Goal: Use online tool/utility: Utilize a website feature to perform a specific function

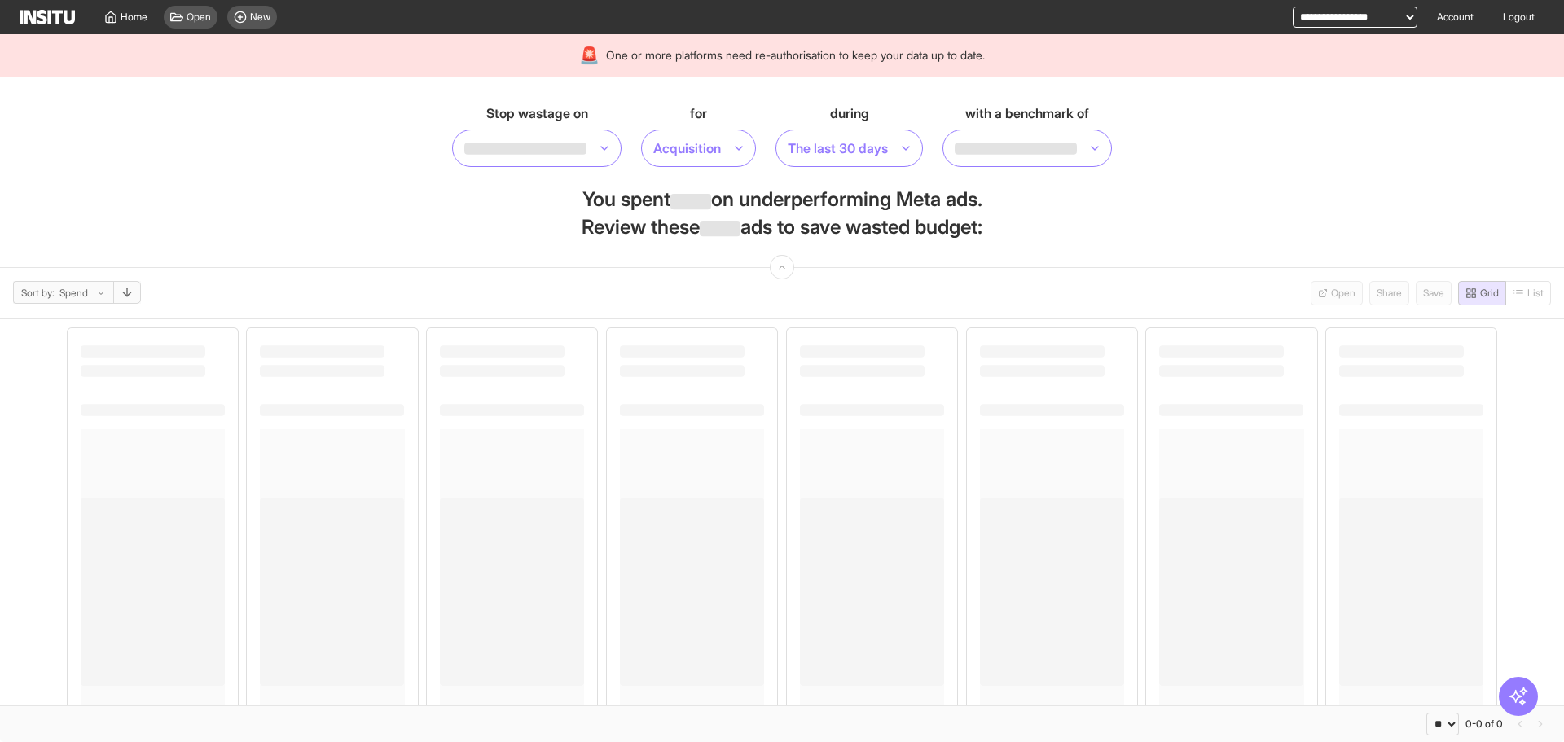
select select "**"
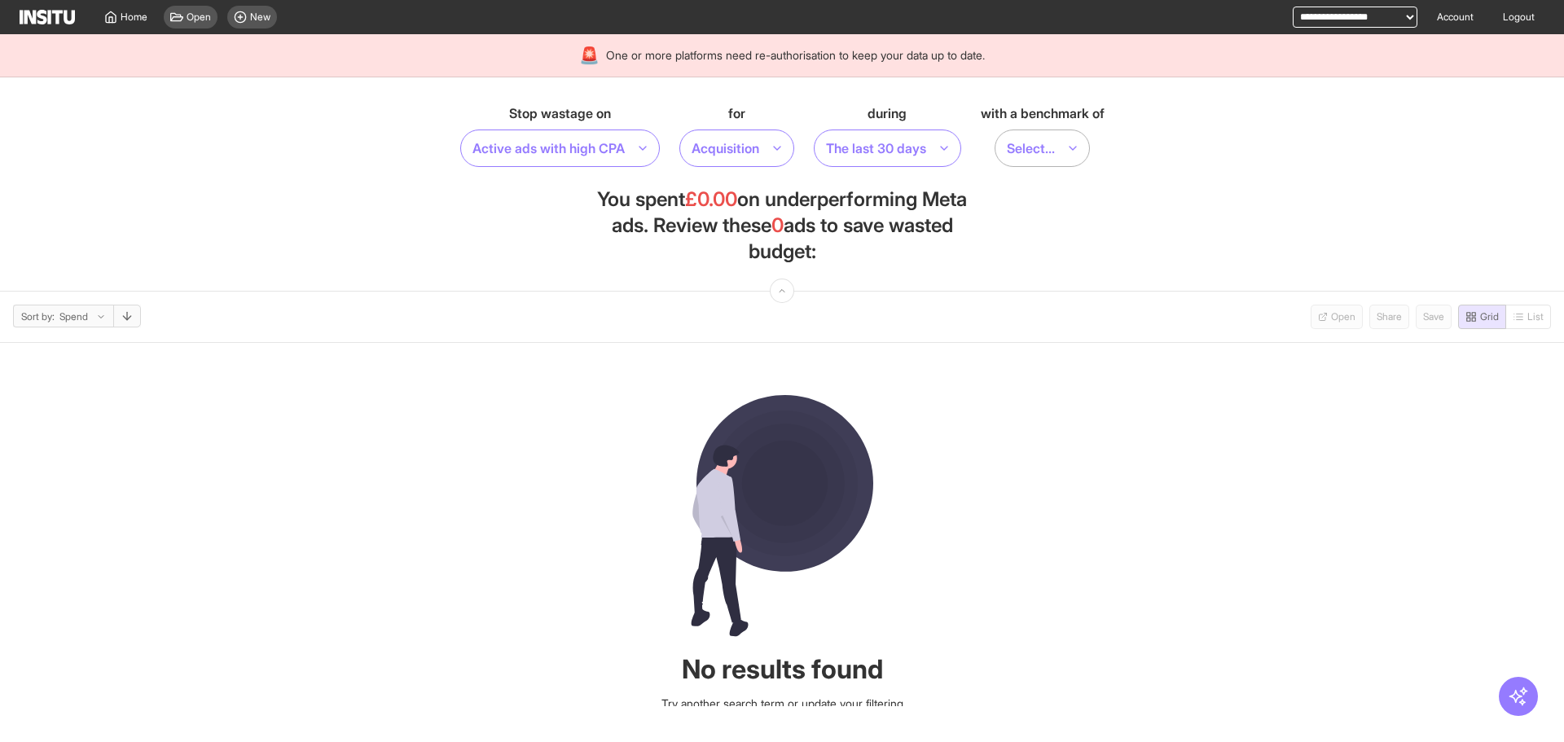
click at [1063, 151] on div "Select..." at bounding box center [1034, 148] width 58 height 23
click at [1137, 169] on section "Stop wastage on Active ads with high CPA for Acquisition during The last 30 day…" at bounding box center [782, 184] width 1564 height 214
click at [261, 19] on span "New" at bounding box center [260, 17] width 20 height 13
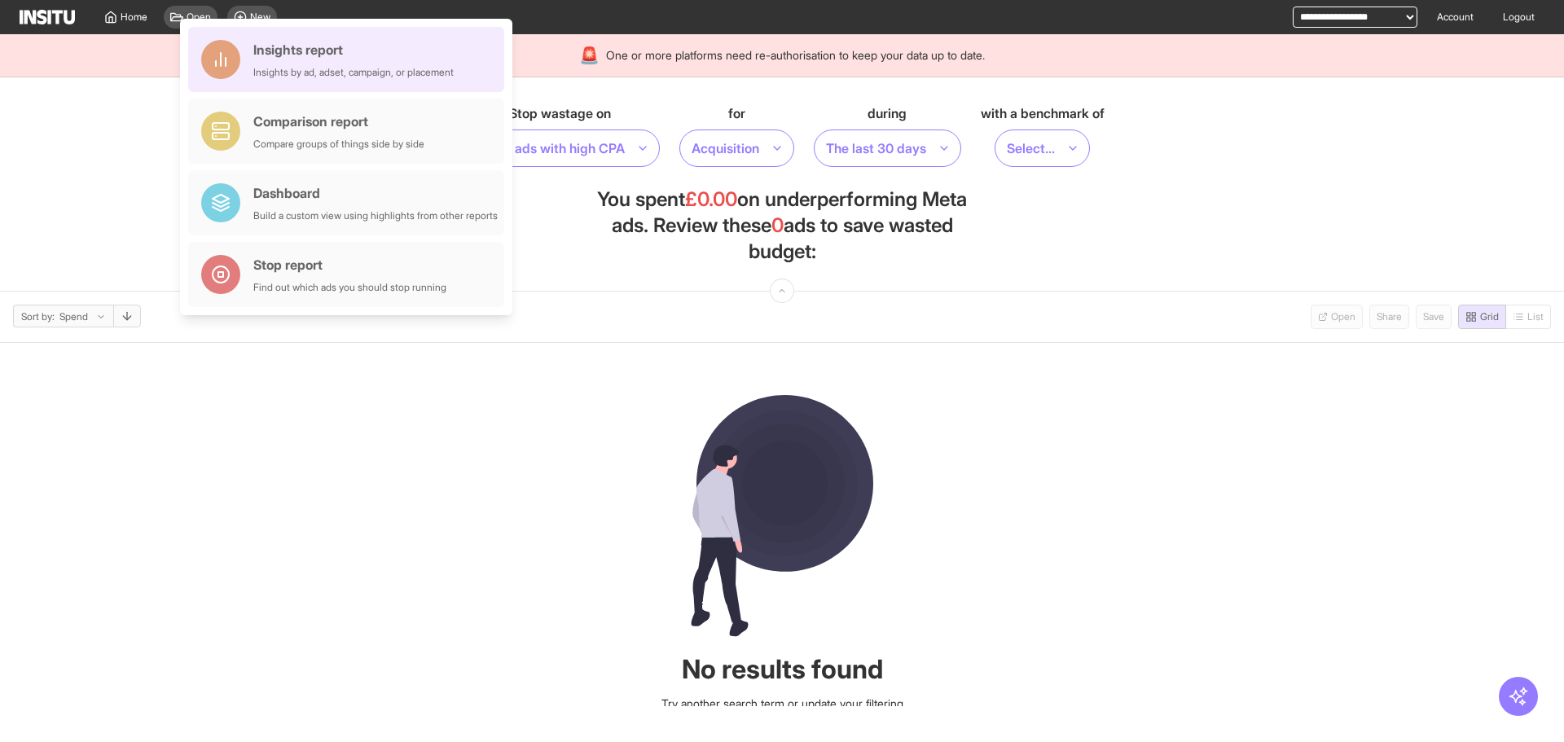
click at [265, 51] on div "Insights report" at bounding box center [353, 50] width 200 height 20
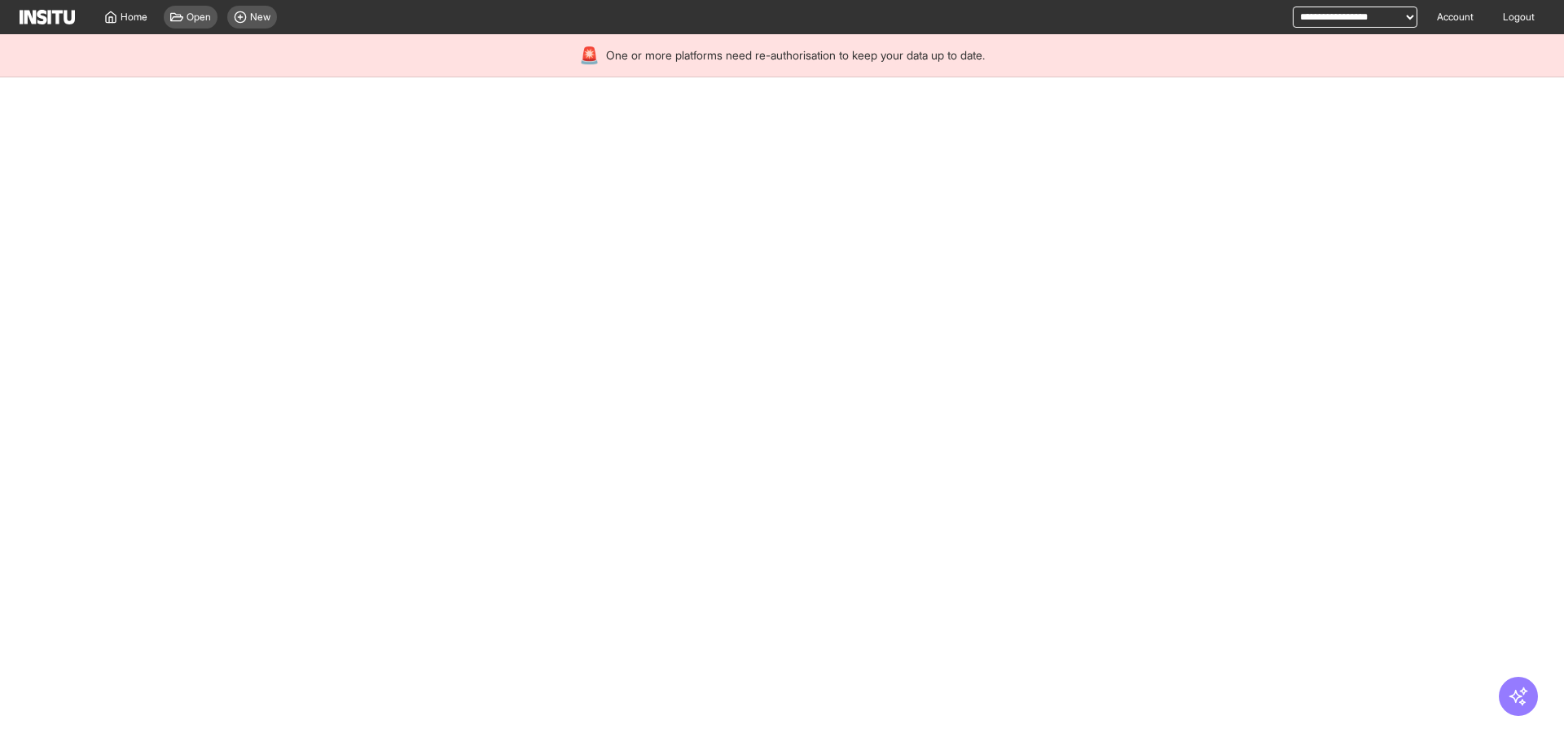
select select "**"
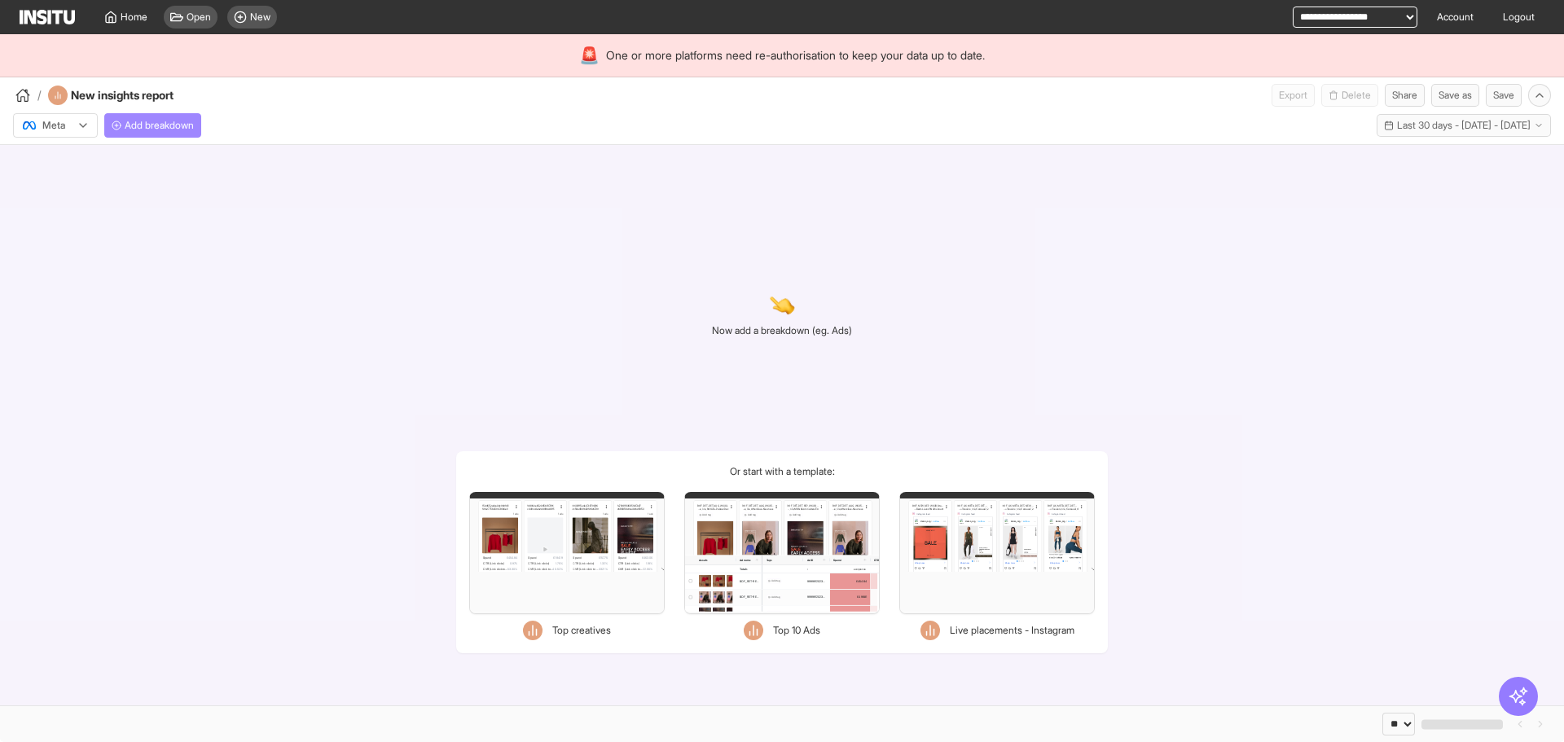
click at [180, 121] on span "Add breakdown" at bounding box center [159, 125] width 69 height 13
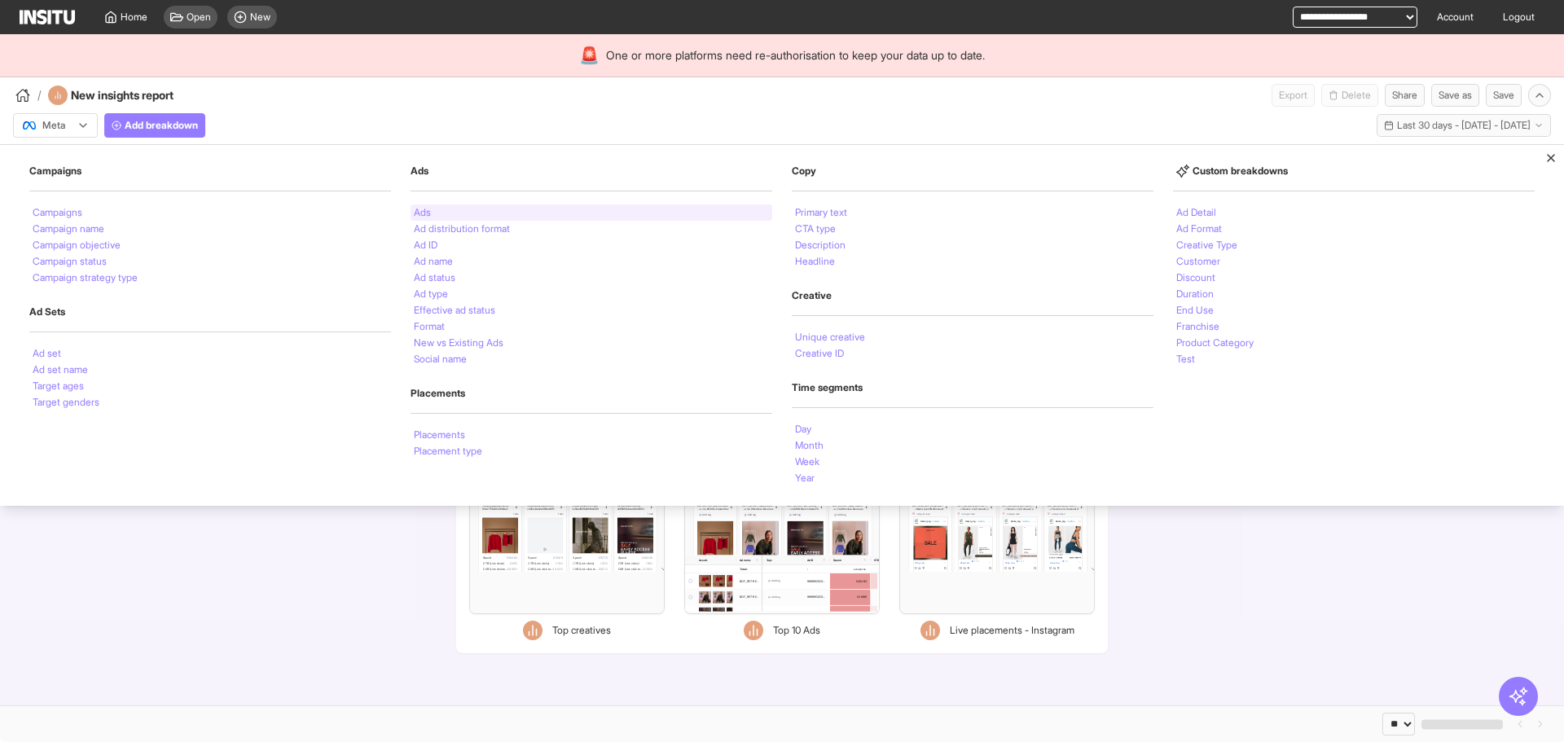
click at [581, 213] on div "Ads" at bounding box center [591, 212] width 362 height 16
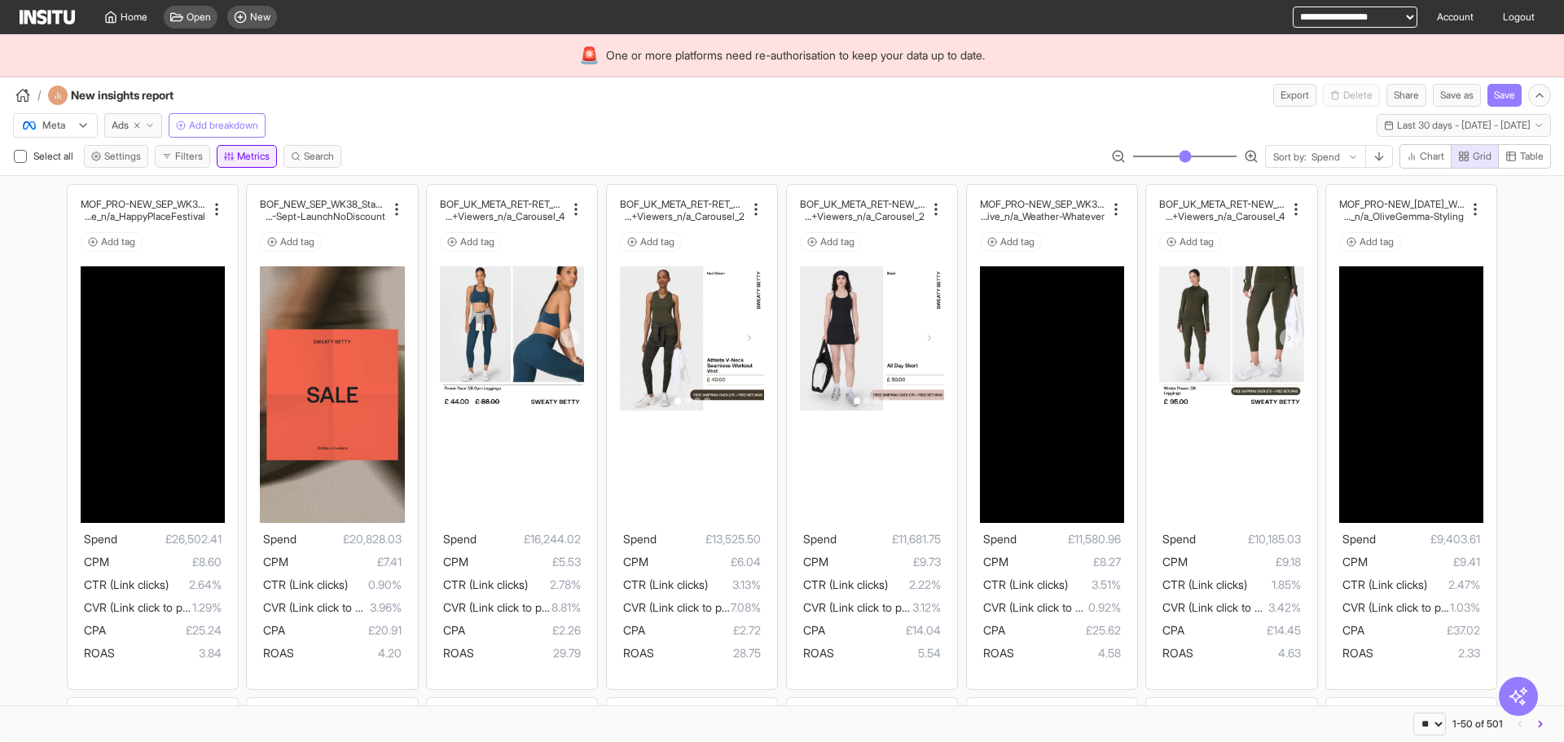
click at [229, 166] on div "Select all Settings Filters Metrics Search Sort by: Spend Chart Grid Table" at bounding box center [782, 159] width 1564 height 31
click at [234, 162] on button "Metrics" at bounding box center [247, 156] width 60 height 23
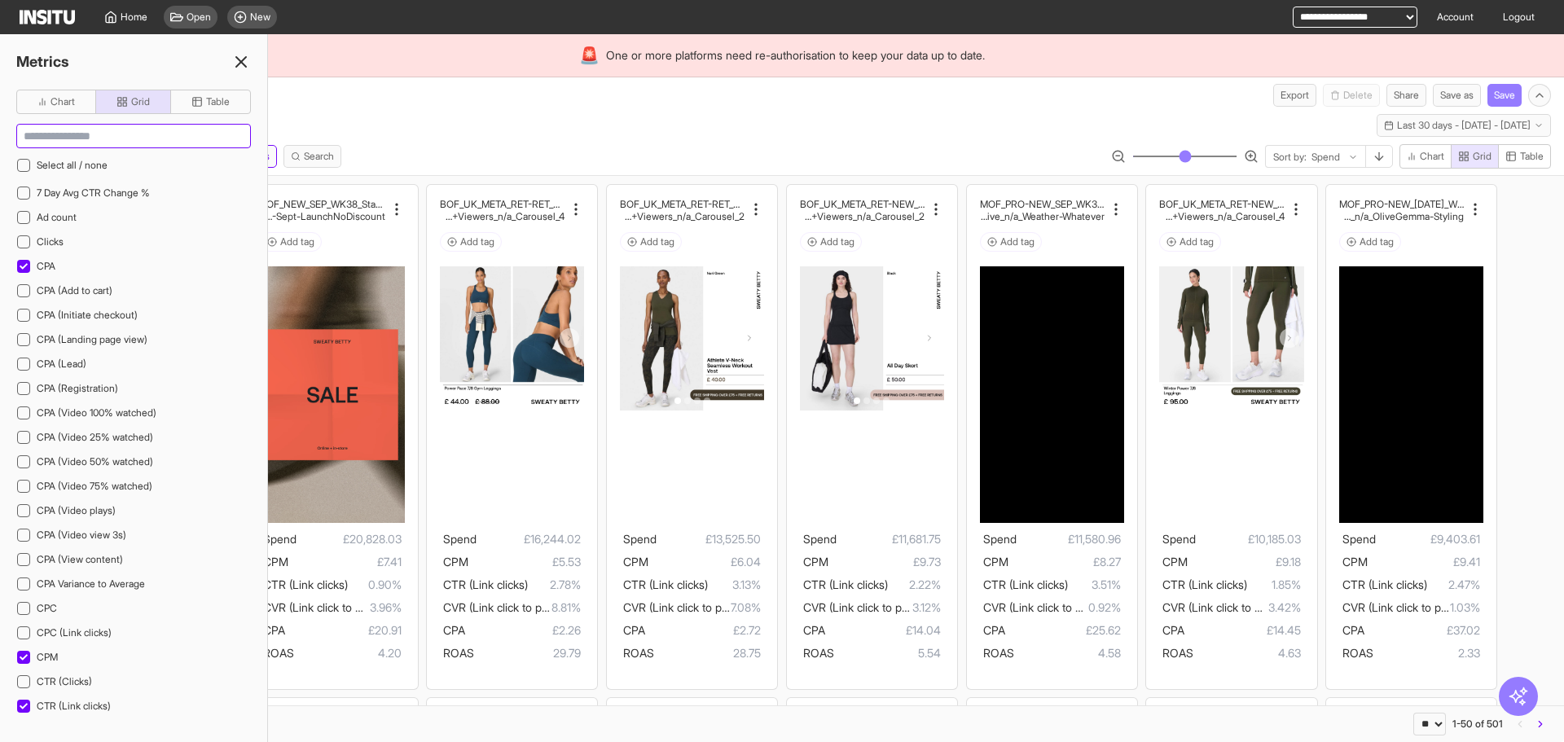
click at [222, 130] on input at bounding box center [133, 136] width 233 height 23
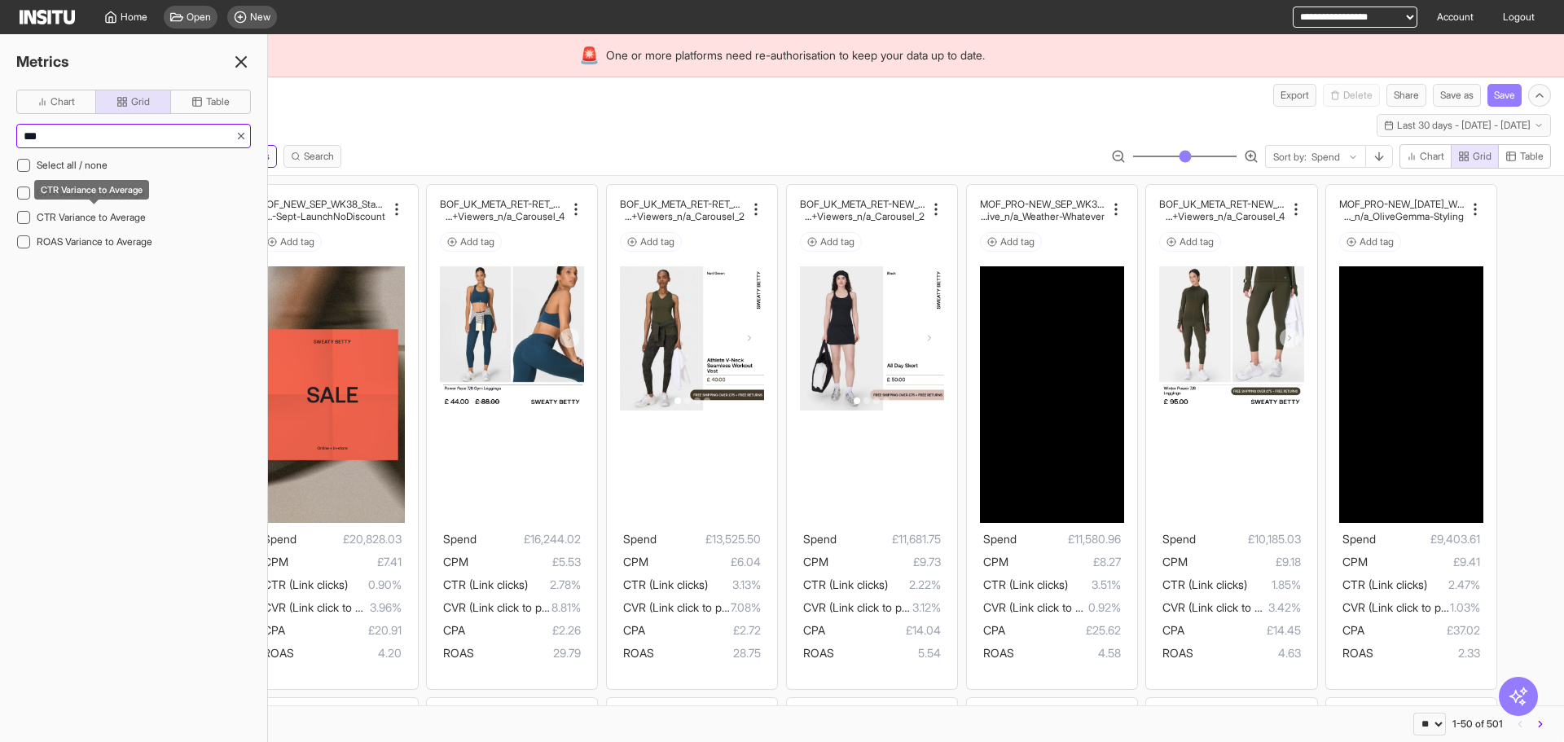
type input "***"
click at [112, 204] on div "CPA Variance to Average CTR Variance to Average ROAS Variance to Average" at bounding box center [133, 217] width 235 height 70
click at [112, 197] on span "CPA Variance to Average" at bounding box center [91, 192] width 108 height 12
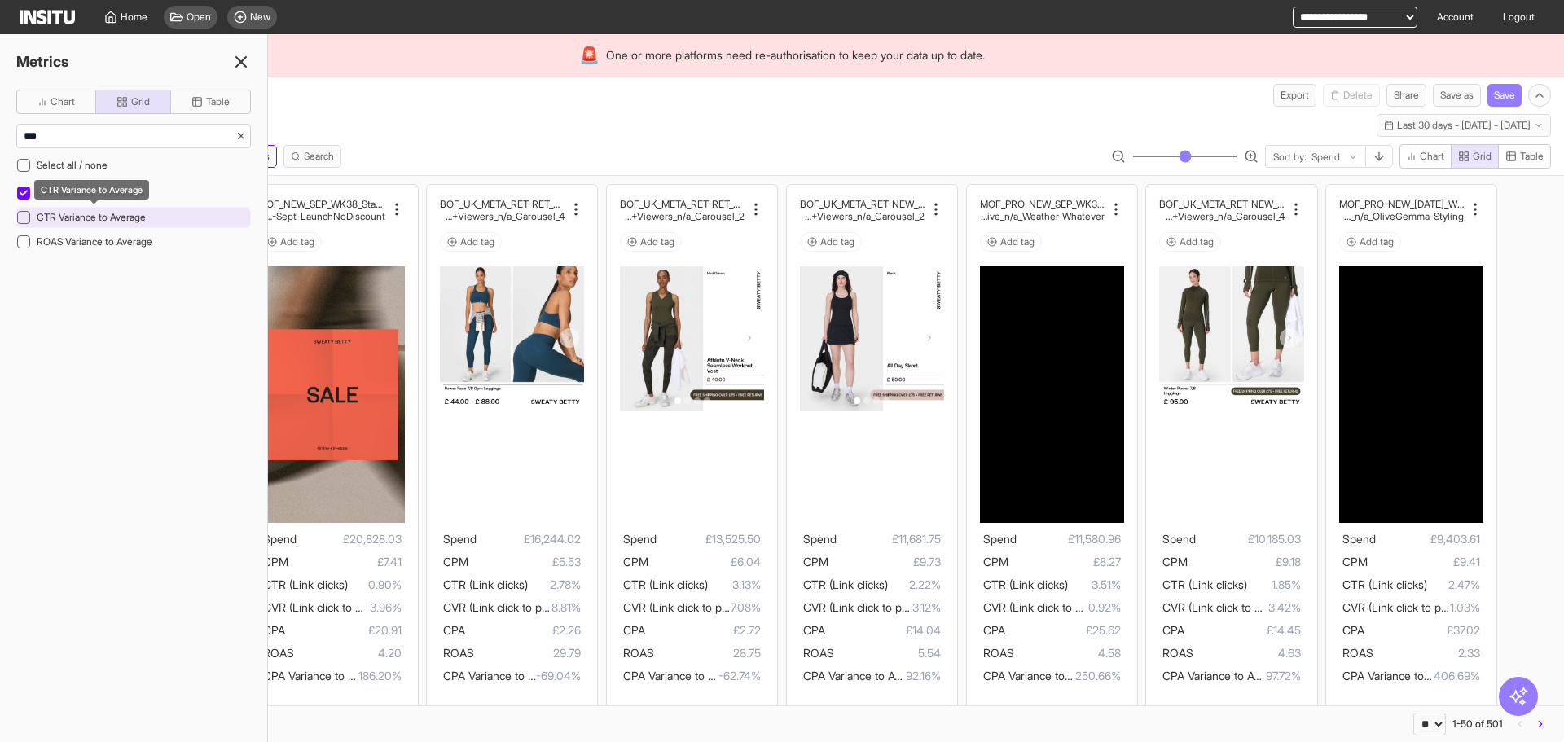
click at [107, 212] on span "CTR Variance to Average" at bounding box center [91, 217] width 109 height 12
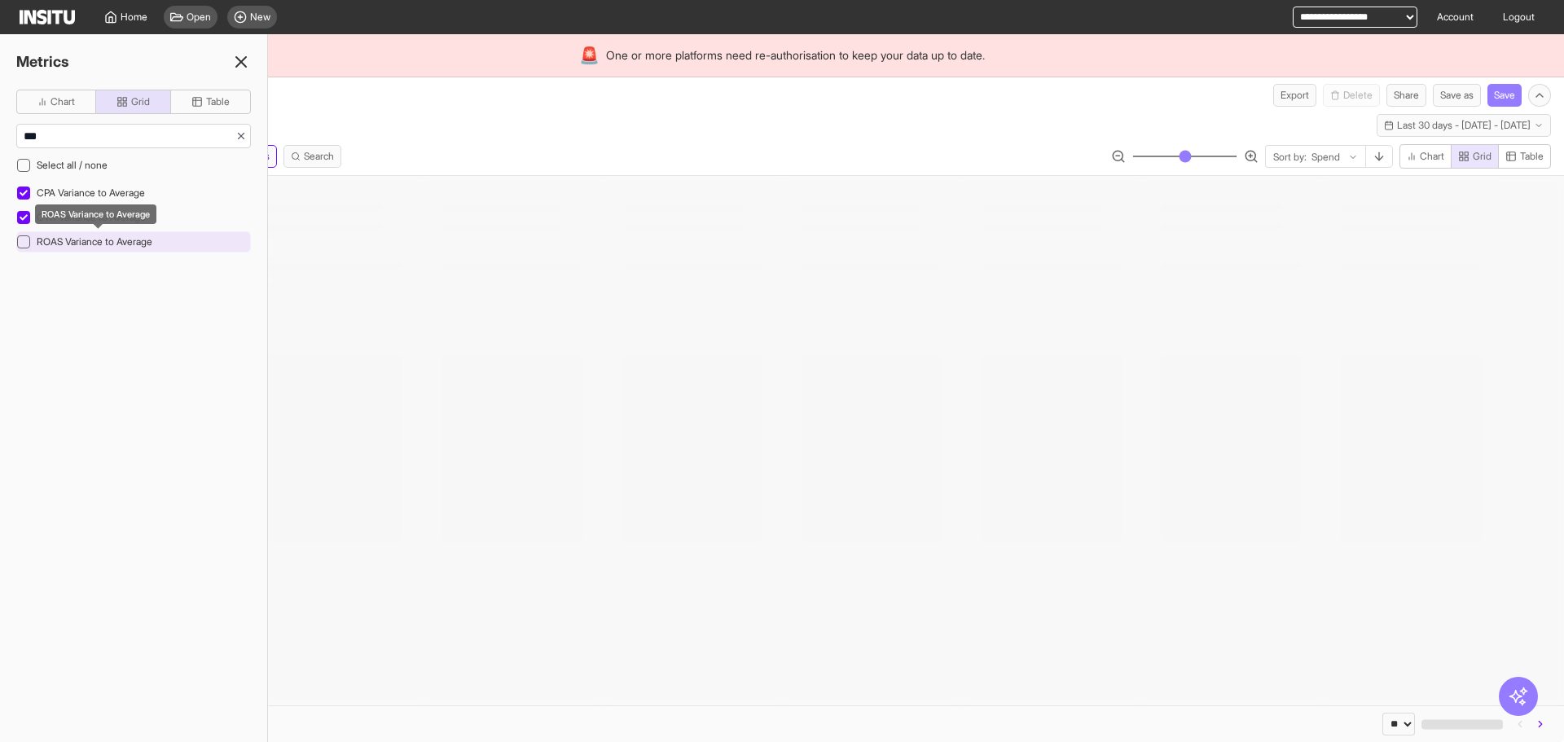
click at [97, 243] on span "ROAS Variance to Average" at bounding box center [95, 241] width 116 height 12
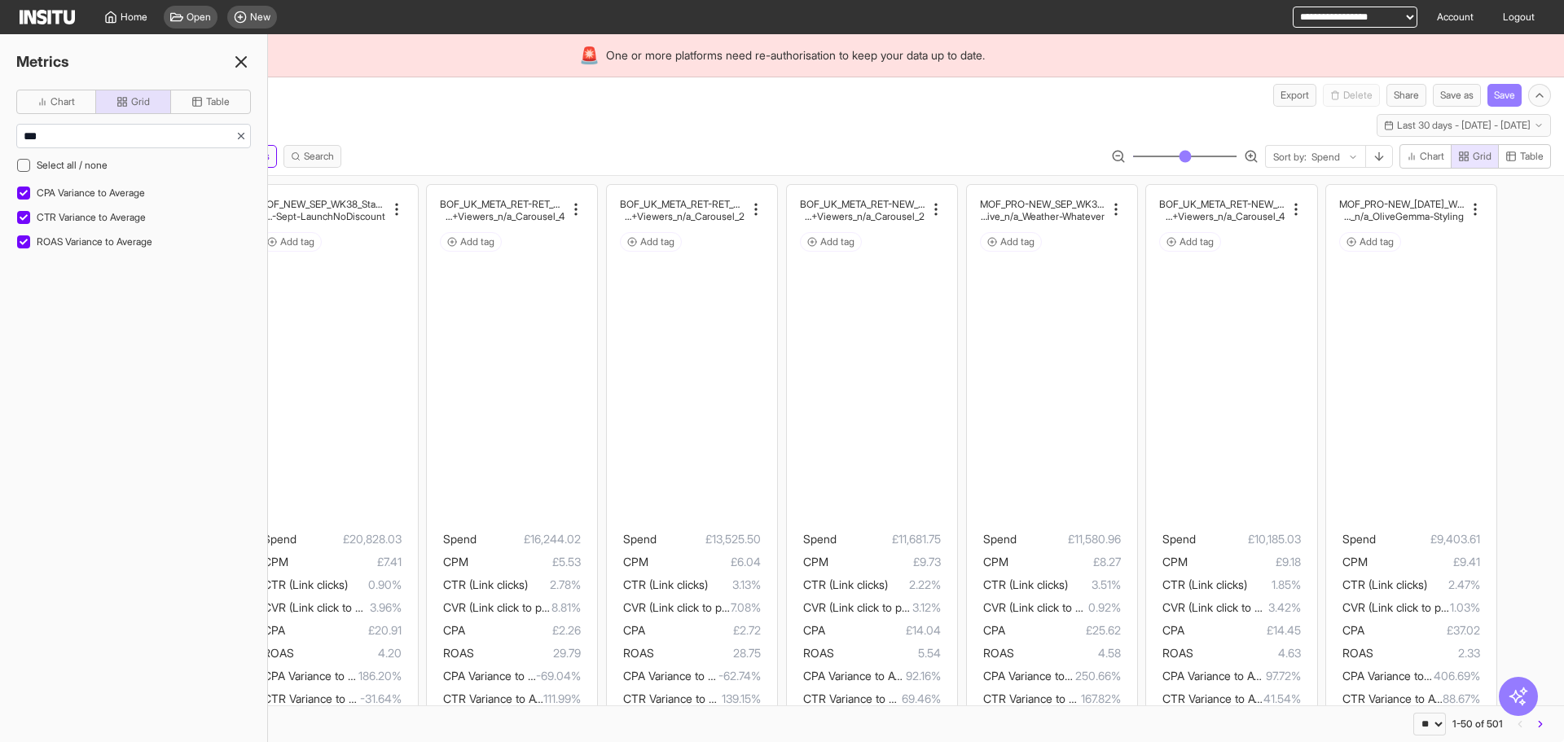
click at [460, 142] on div "Meta Ads Add breakdown Last 30 days - Sun 31 Aug - Mon 29 Sep, 2025 31 Aug 25 -…" at bounding box center [782, 141] width 1564 height 68
click at [244, 45] on div "Metrics Chart Grid Table *** Select all / none CPA Variance to Average CTR Vari…" at bounding box center [134, 388] width 268 height 708
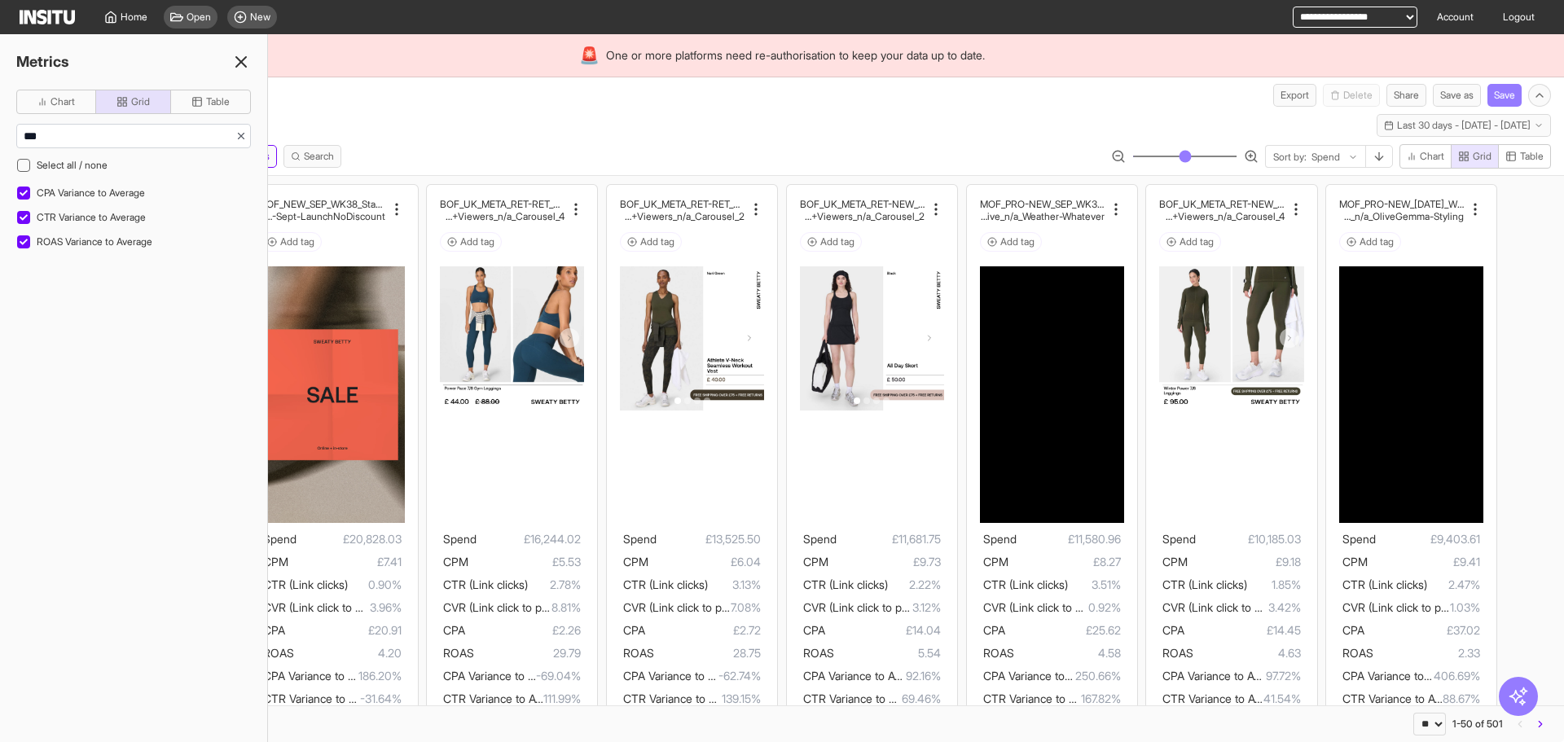
click at [243, 50] on div "Metrics" at bounding box center [133, 61] width 267 height 23
click at [253, 57] on div "Metrics" at bounding box center [133, 61] width 267 height 23
click at [248, 58] on icon at bounding box center [241, 62] width 20 height 20
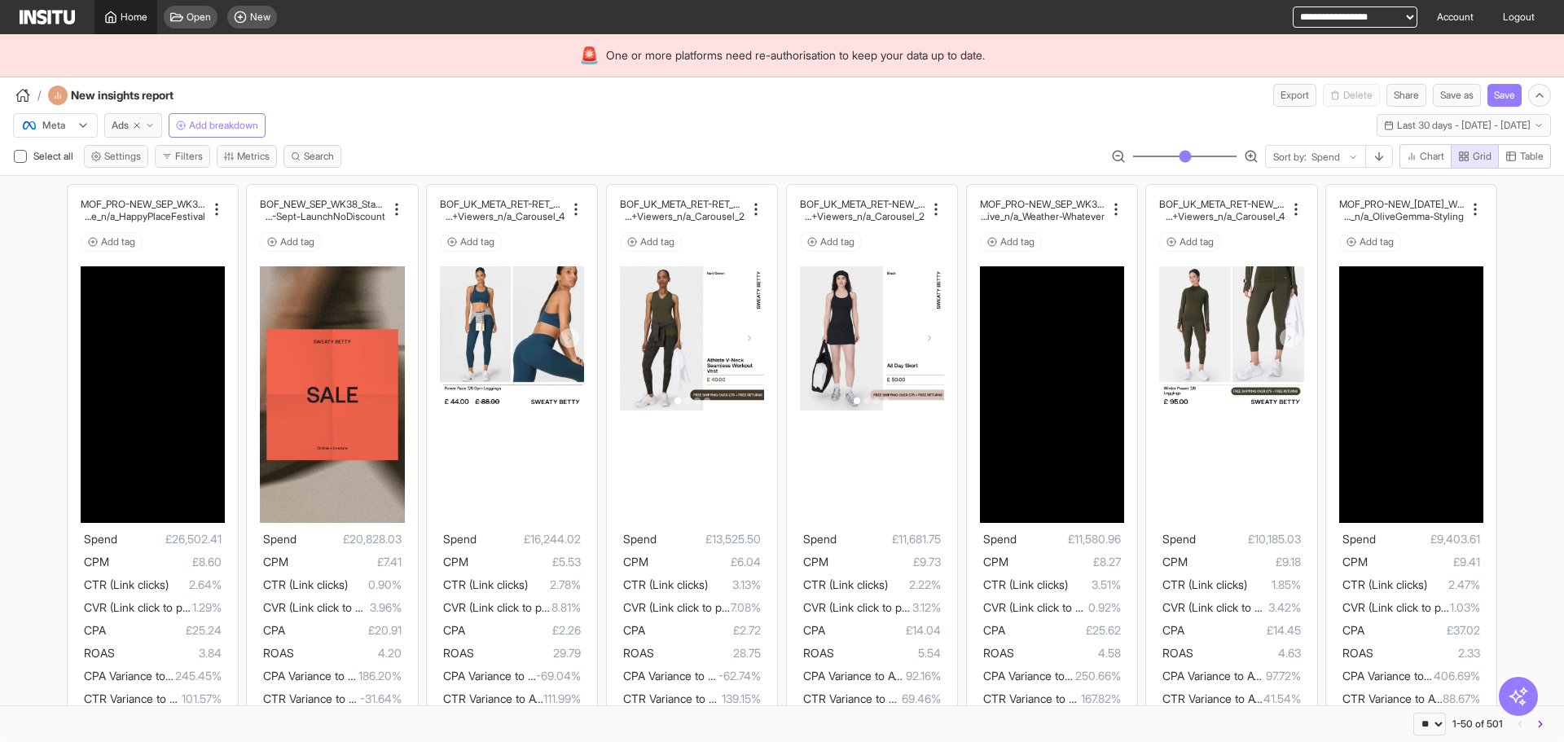
click at [139, 20] on span "Home" at bounding box center [134, 17] width 27 height 13
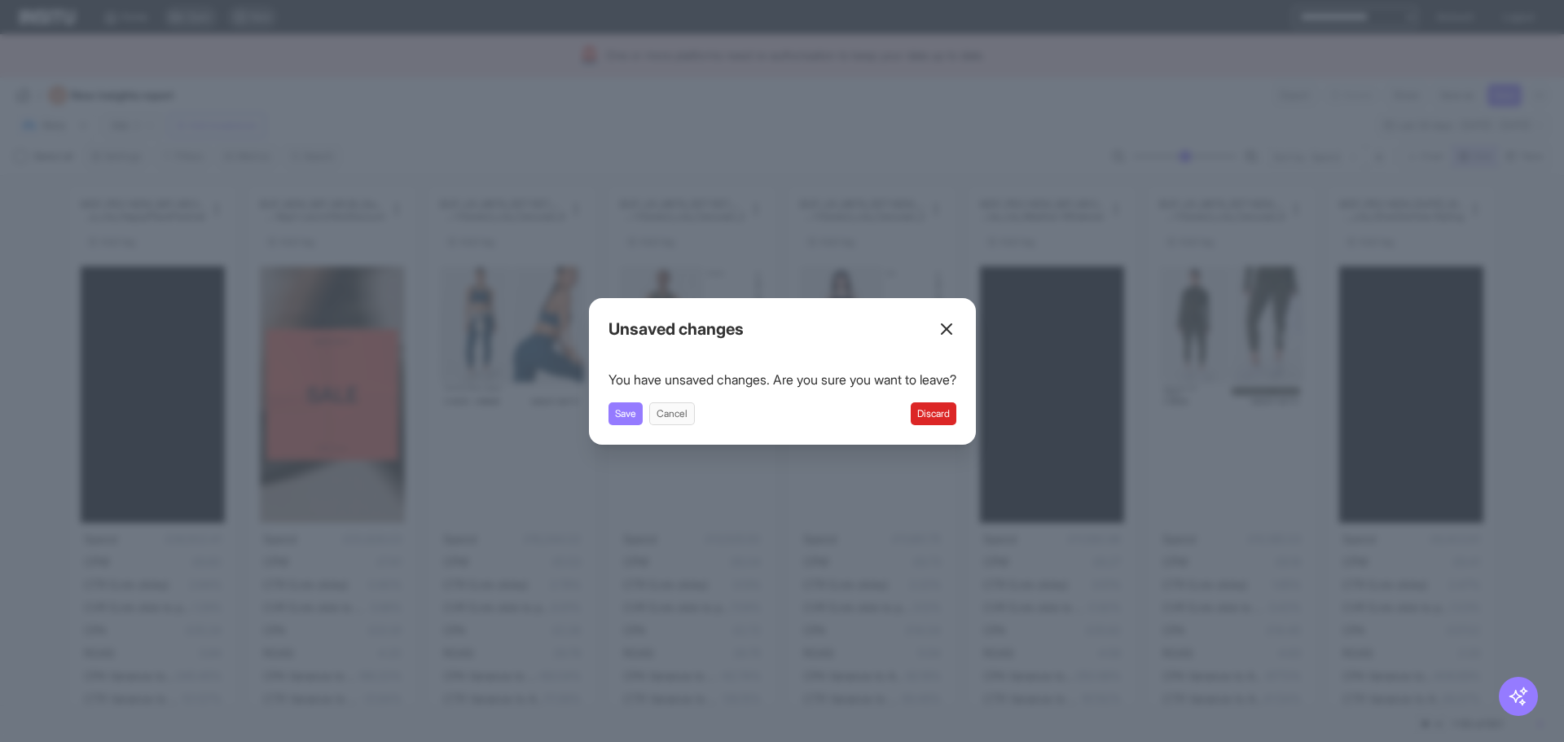
click at [936, 406] on button "Discard" at bounding box center [933, 413] width 46 height 23
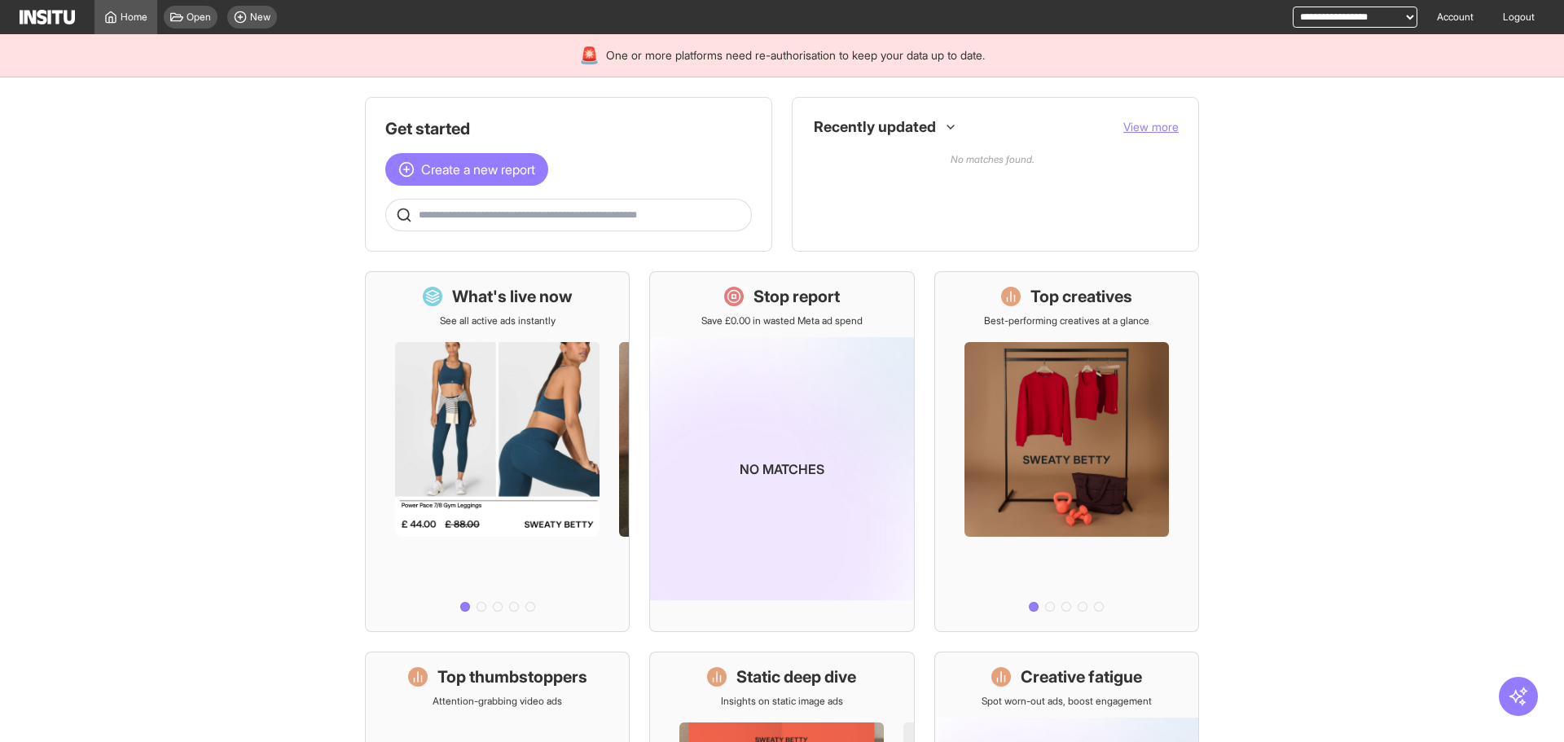
click at [188, 214] on main "Get started Create a new report Ask questions like: Which campaigns had the hig…" at bounding box center [782, 409] width 1564 height 665
click at [1399, 200] on main "Get started Create a new report Ask questions like: Which campaigns had the hig…" at bounding box center [782, 409] width 1564 height 665
click at [1349, 191] on main "Get started Create a new report Ask questions like: Which campaigns had the hig…" at bounding box center [782, 409] width 1564 height 665
click at [818, 375] on img at bounding box center [781, 468] width 263 height 263
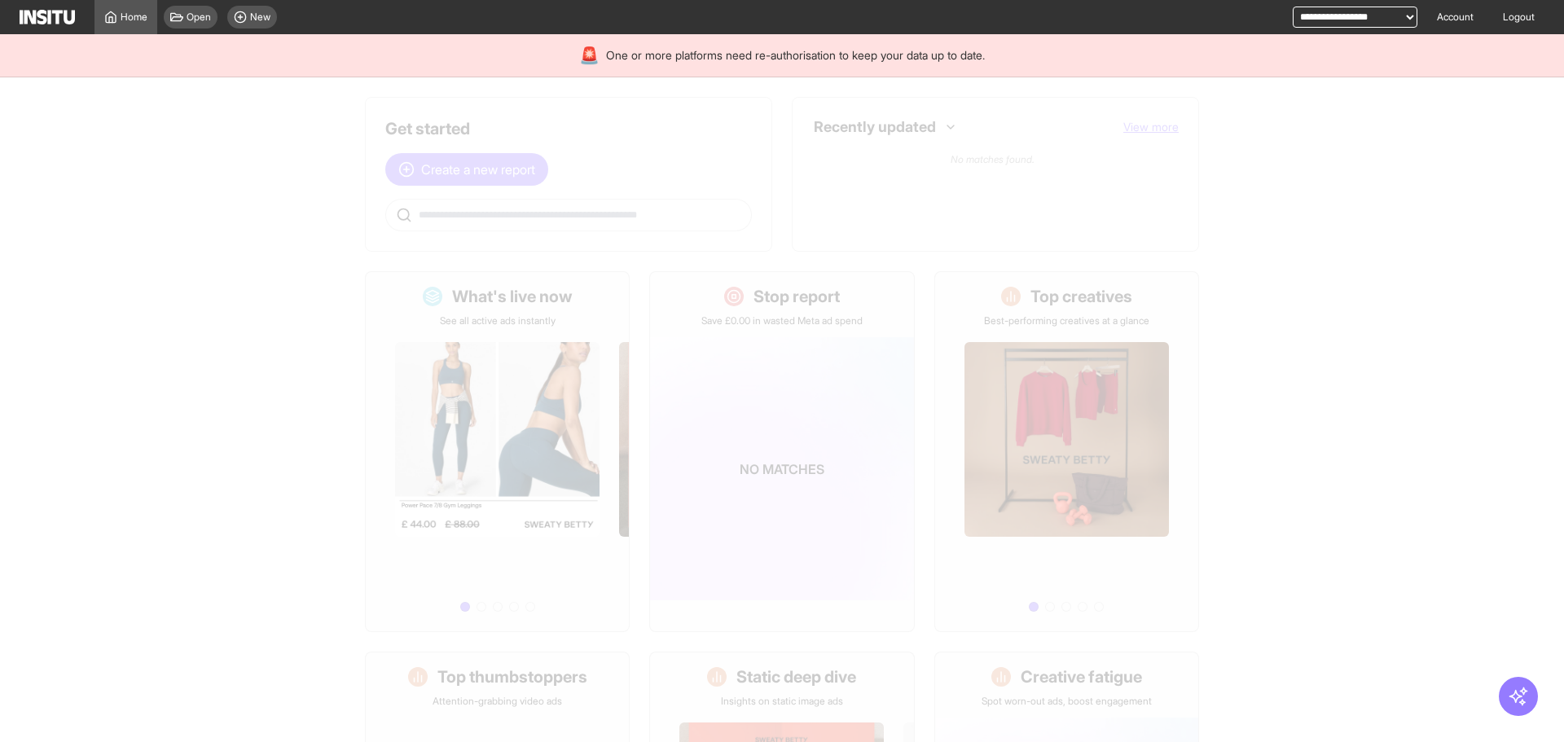
select select "**"
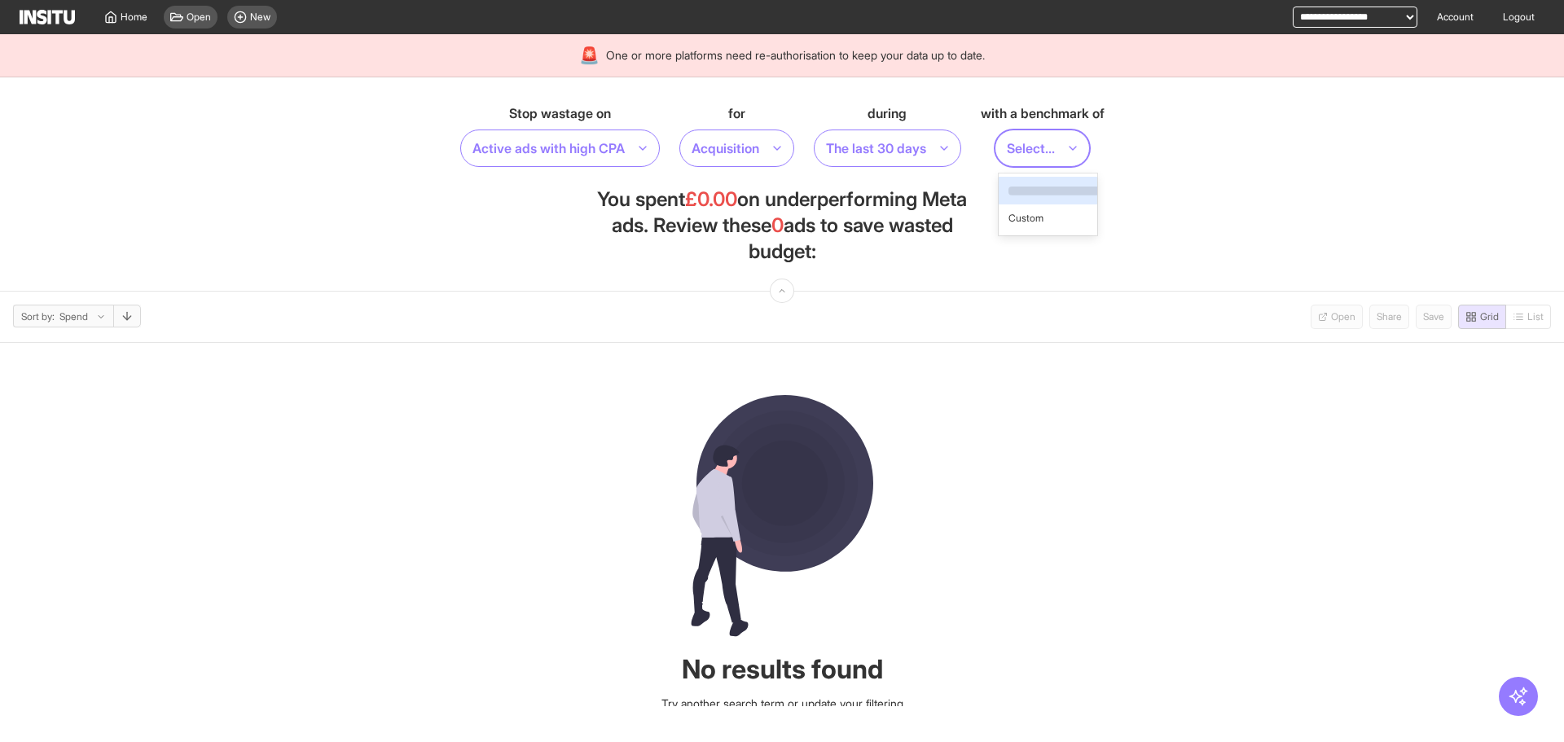
click at [1090, 151] on div "Select..." at bounding box center [1041, 147] width 95 height 37
click at [1042, 207] on div "Custom" at bounding box center [1047, 218] width 99 height 28
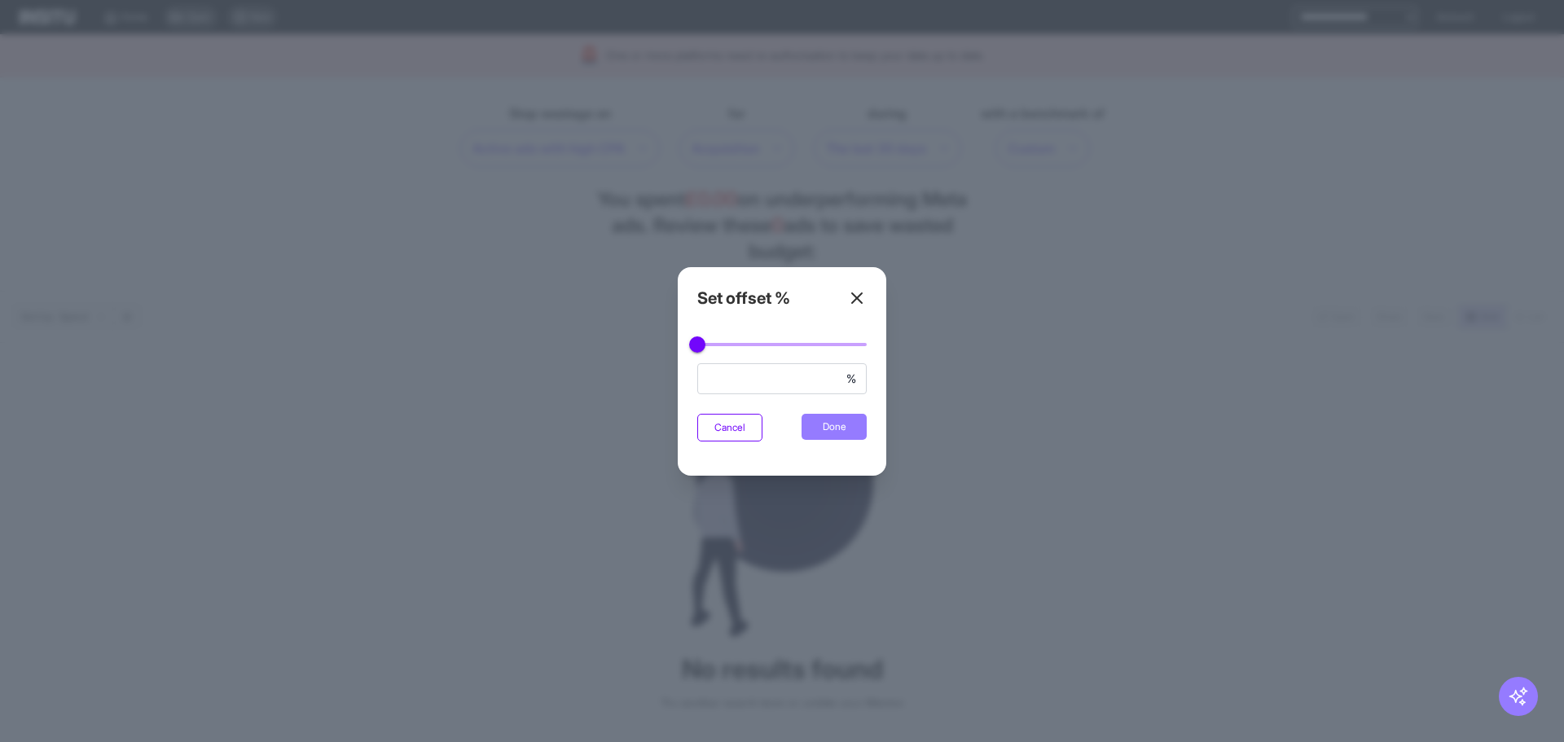
type input "*"
click at [856, 434] on button "Done" at bounding box center [833, 427] width 65 height 26
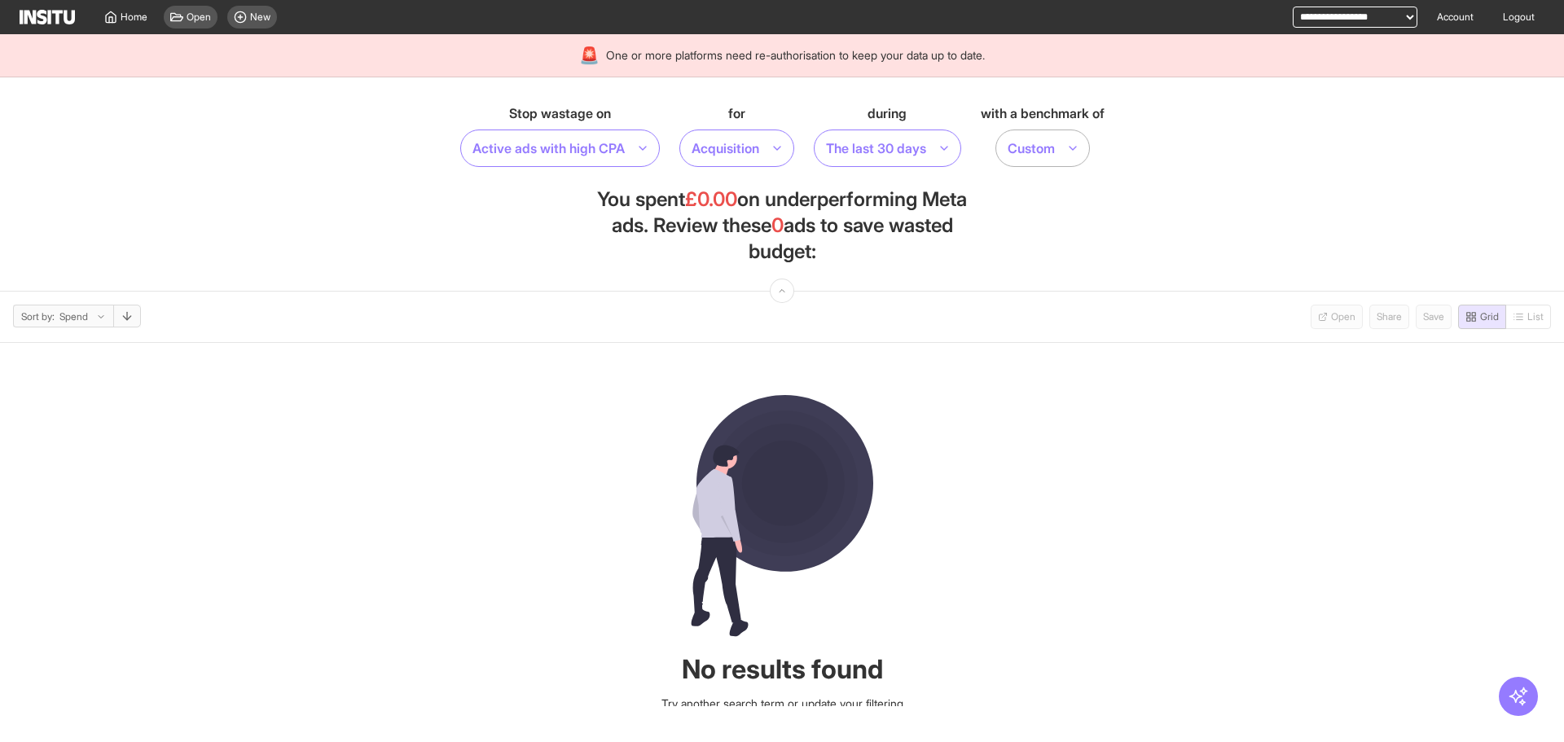
click at [1056, 165] on div "Custom" at bounding box center [1042, 147] width 94 height 37
click at [1041, 215] on span "Custom" at bounding box center [1027, 218] width 35 height 15
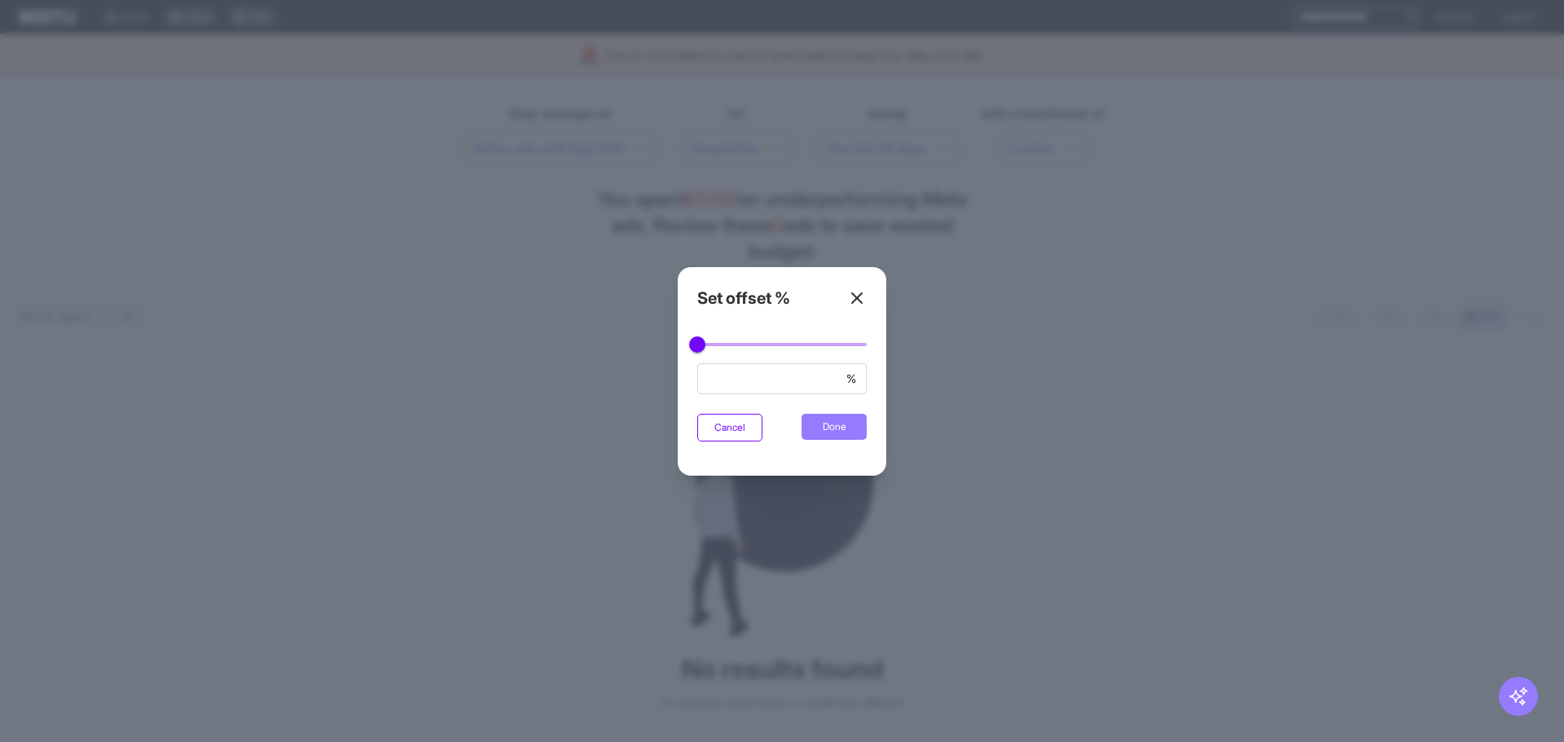
type input "*"
type input "***"
click at [801, 418] on div "Cancel Done" at bounding box center [781, 427] width 169 height 67
click at [824, 428] on button "Done" at bounding box center [833, 427] width 65 height 26
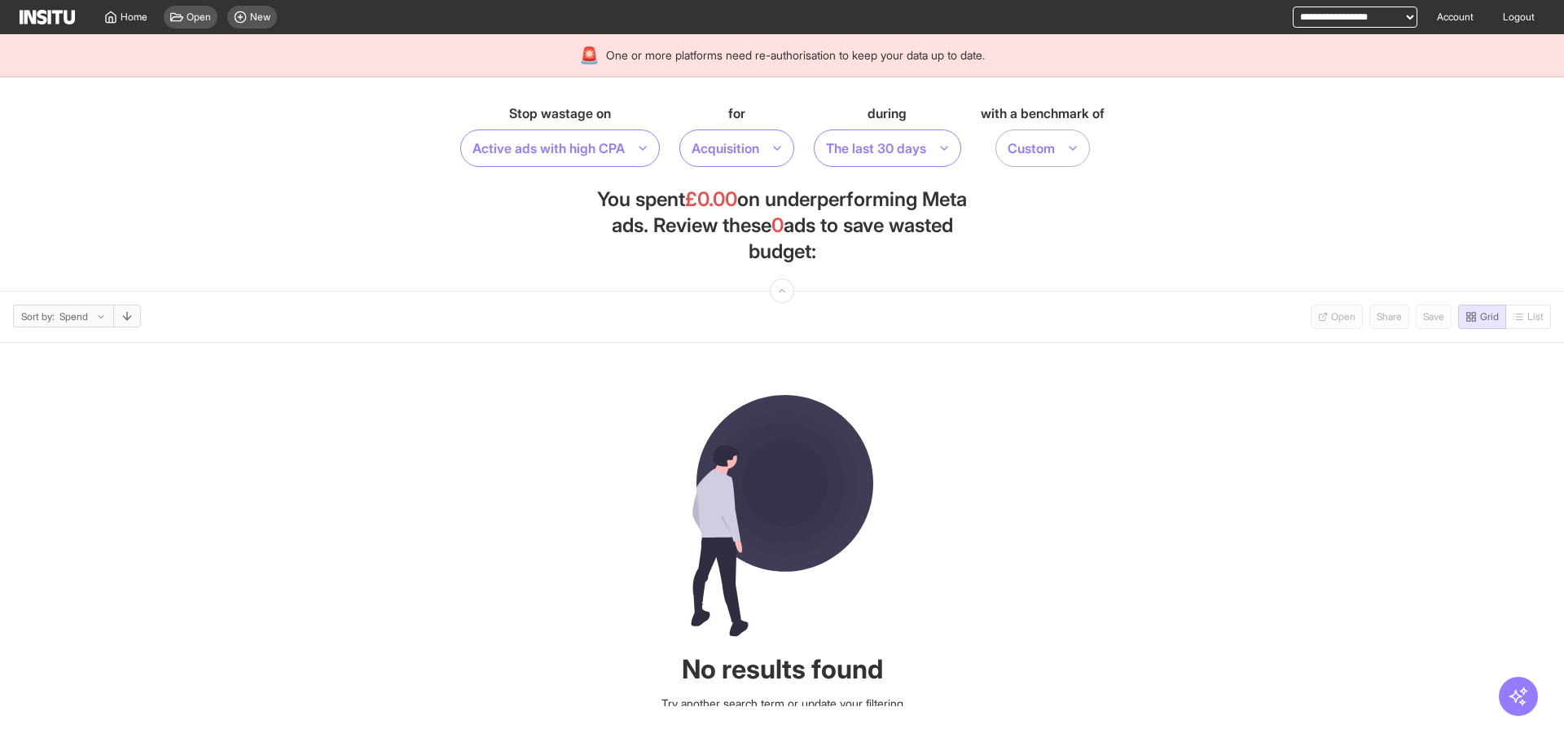
click at [1096, 152] on div "with a benchmark of Custom" at bounding box center [1042, 135] width 124 height 64
click at [1079, 155] on div at bounding box center [1072, 148] width 13 height 23
click at [1033, 213] on span "Custom" at bounding box center [1027, 218] width 35 height 15
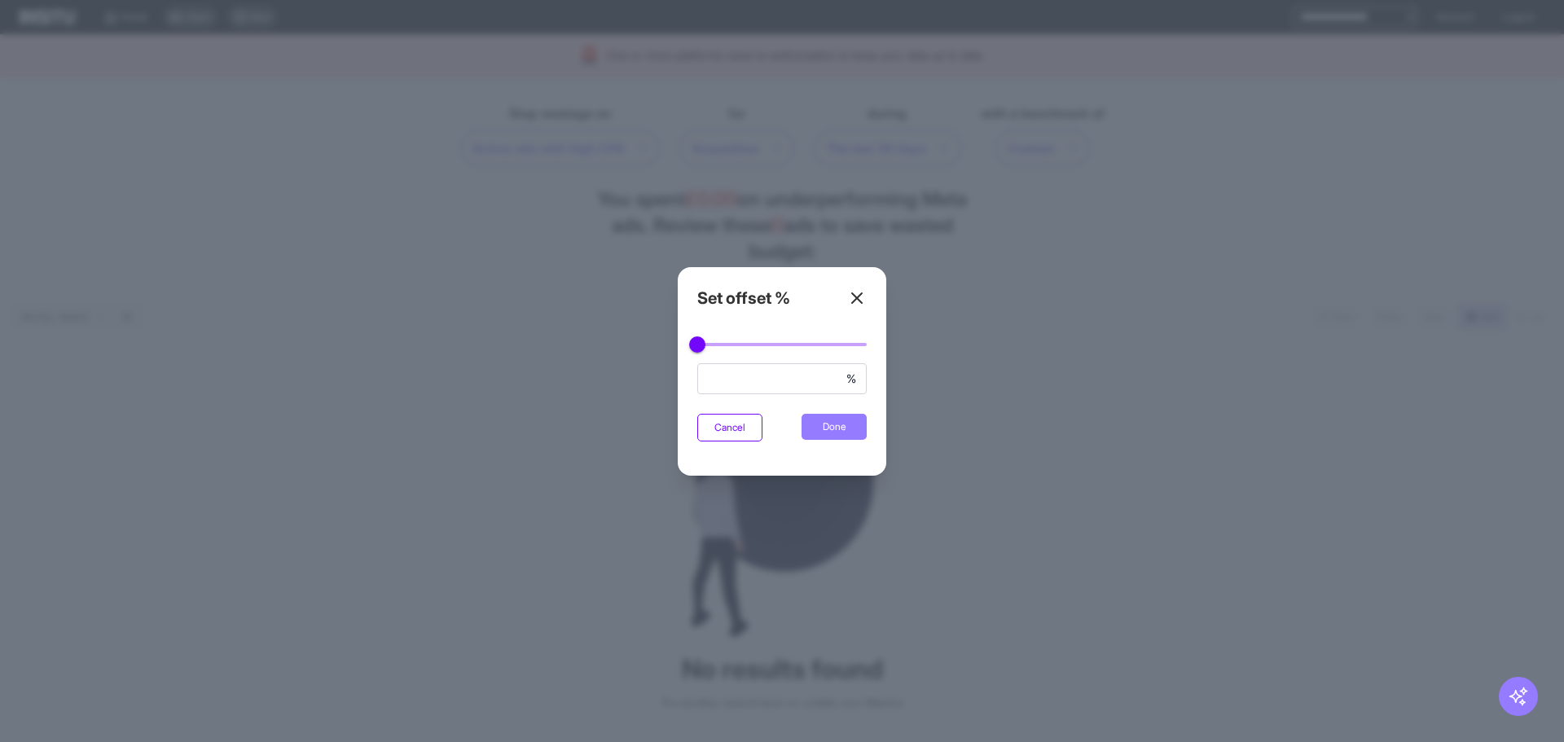
type input "*"
type input "**"
click at [806, 438] on button "Done" at bounding box center [833, 427] width 65 height 26
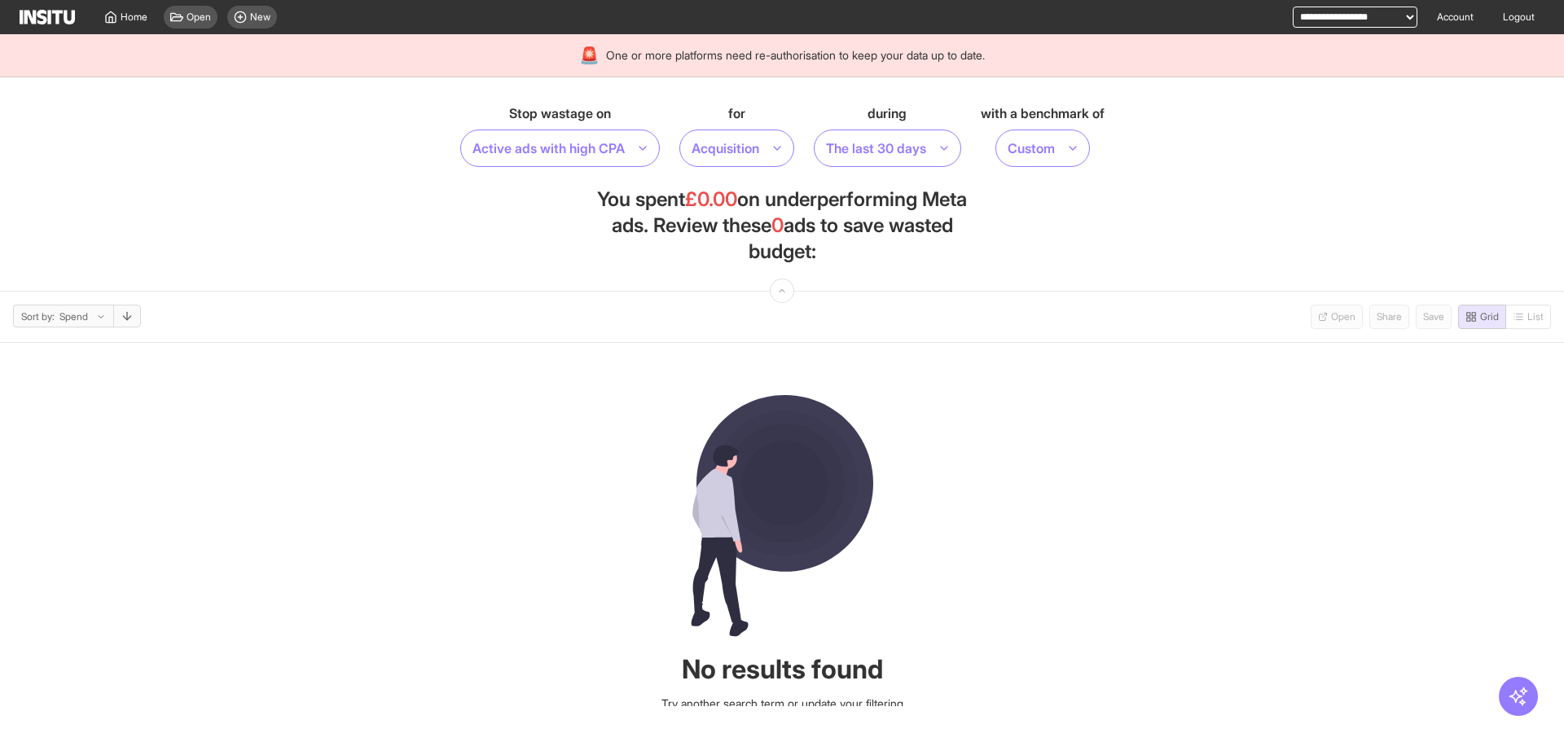
click at [1146, 228] on section "Stop wastage on Active ads with high CPA for Acquisition during The last 30 day…" at bounding box center [782, 184] width 1564 height 214
